Goal: Task Accomplishment & Management: Complete application form

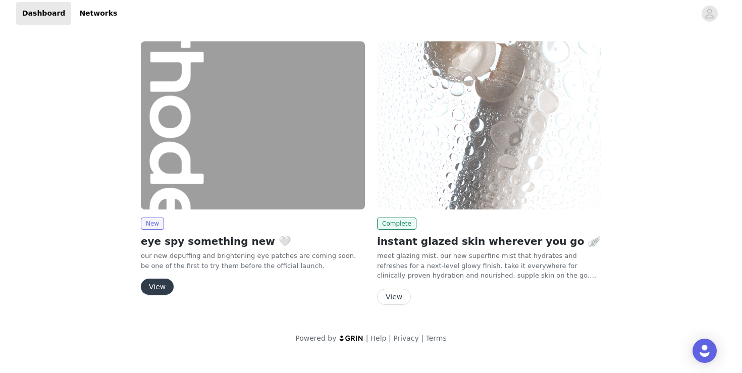
click at [161, 286] on button "View" at bounding box center [157, 287] width 33 height 16
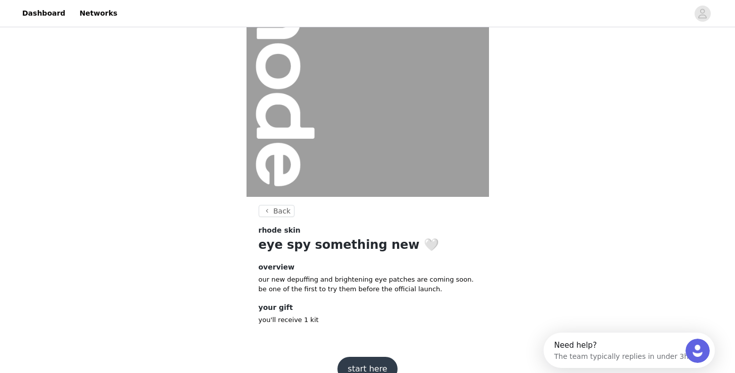
scroll to position [103, 0]
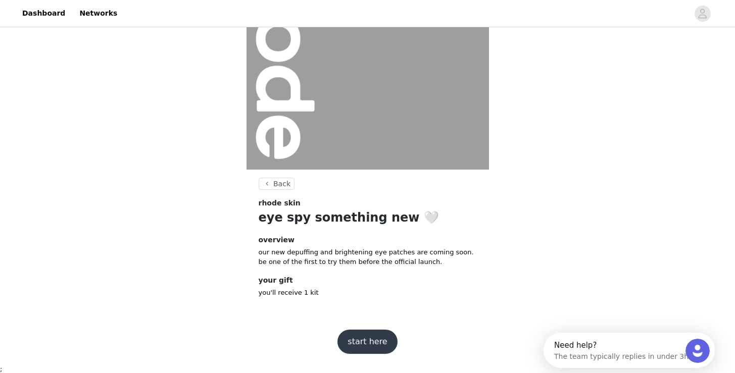
click at [364, 338] on button "start here" at bounding box center [367, 342] width 60 height 24
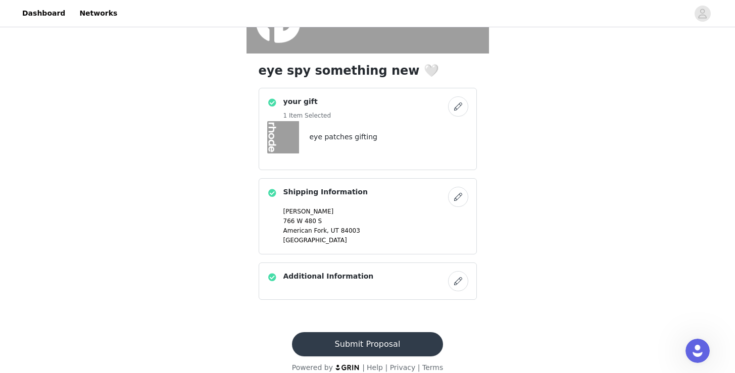
scroll to position [225, 0]
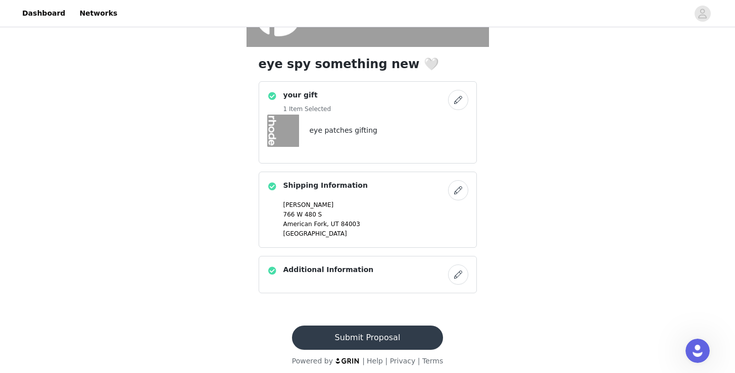
click at [350, 336] on button "Submit Proposal" at bounding box center [367, 338] width 151 height 24
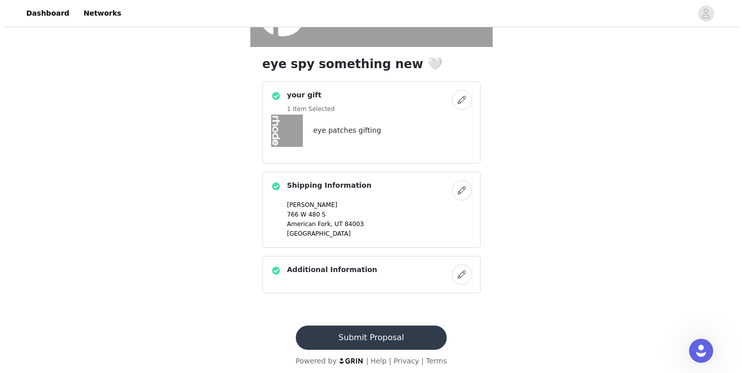
scroll to position [0, 0]
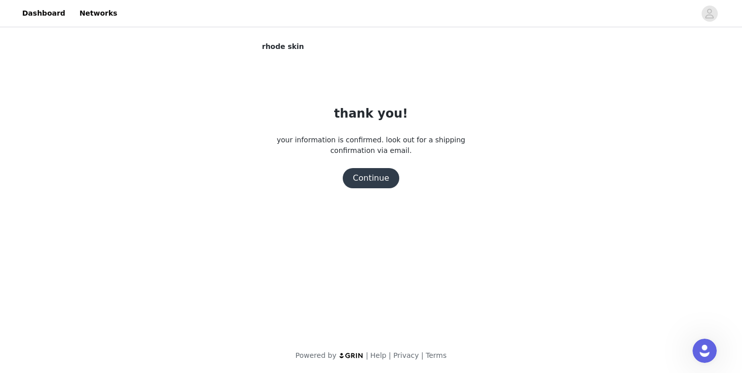
click at [379, 182] on button "Continue" at bounding box center [371, 178] width 57 height 20
